Goal: Check status: Check status

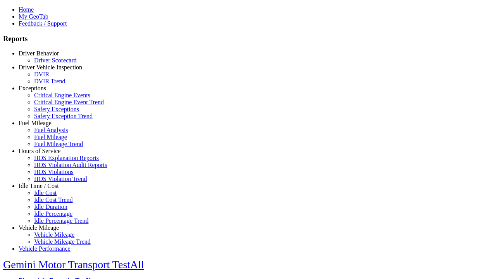
click at [45, 154] on link "Hours of Service" at bounding box center [40, 151] width 42 height 7
click at [50, 161] on link "HOS Explanation Reports" at bounding box center [66, 158] width 65 height 7
type input "**********"
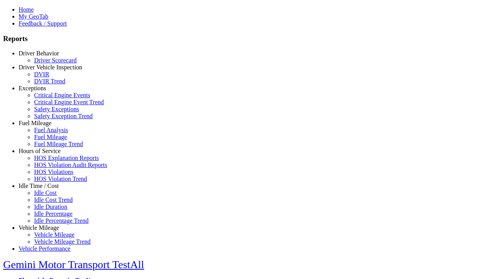
type input "*********"
